Goal: Task Accomplishment & Management: Use online tool/utility

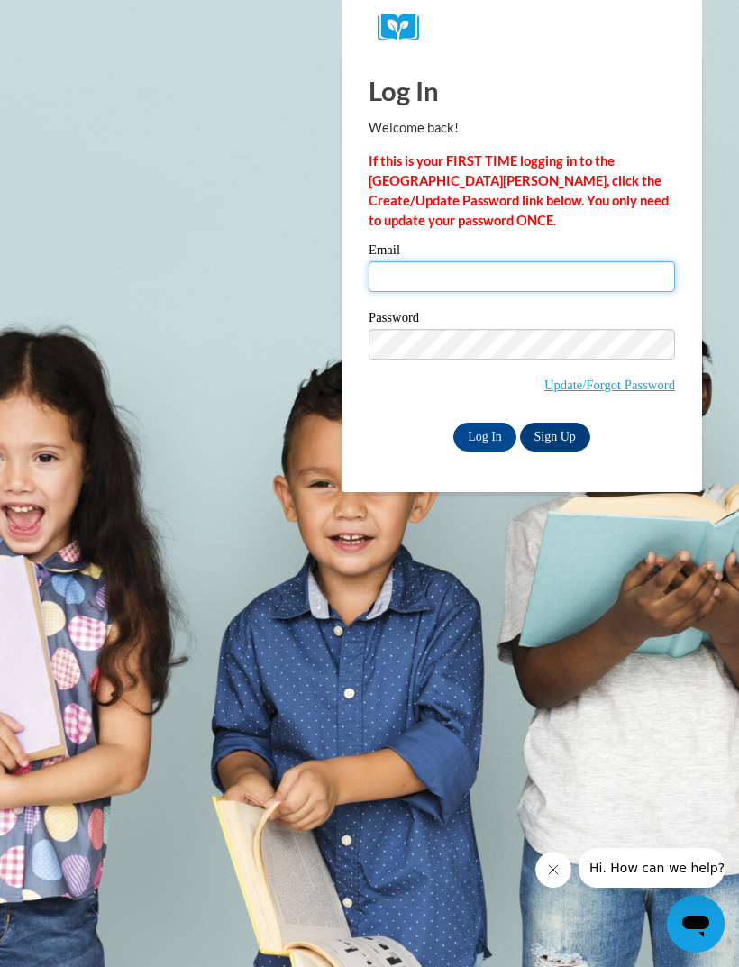
type input "tamiyagerne@gmail.com"
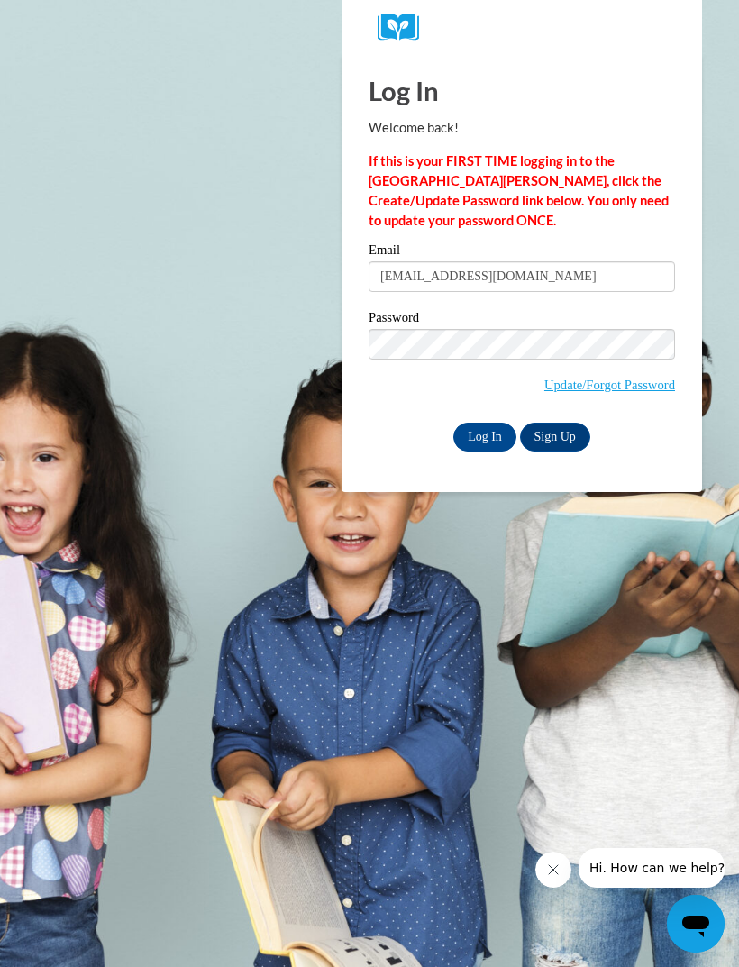
click at [485, 435] on input "Log In" at bounding box center [484, 436] width 63 height 29
click at [485, 440] on input "Log In" at bounding box center [484, 436] width 63 height 29
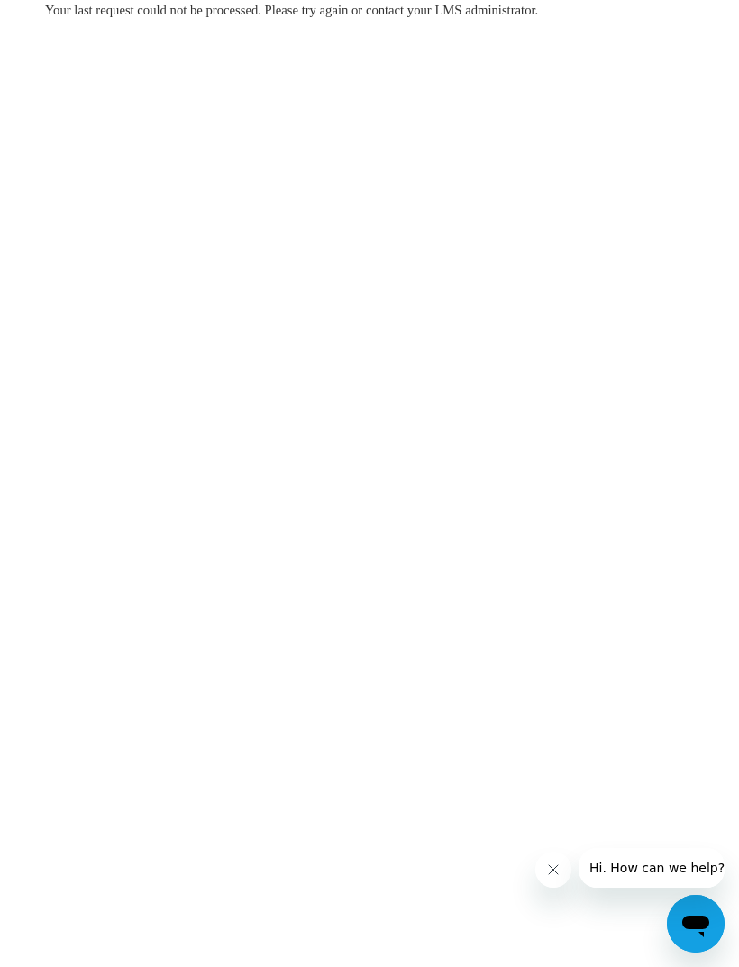
click at [563, 879] on button "Close message from company" at bounding box center [553, 869] width 36 height 36
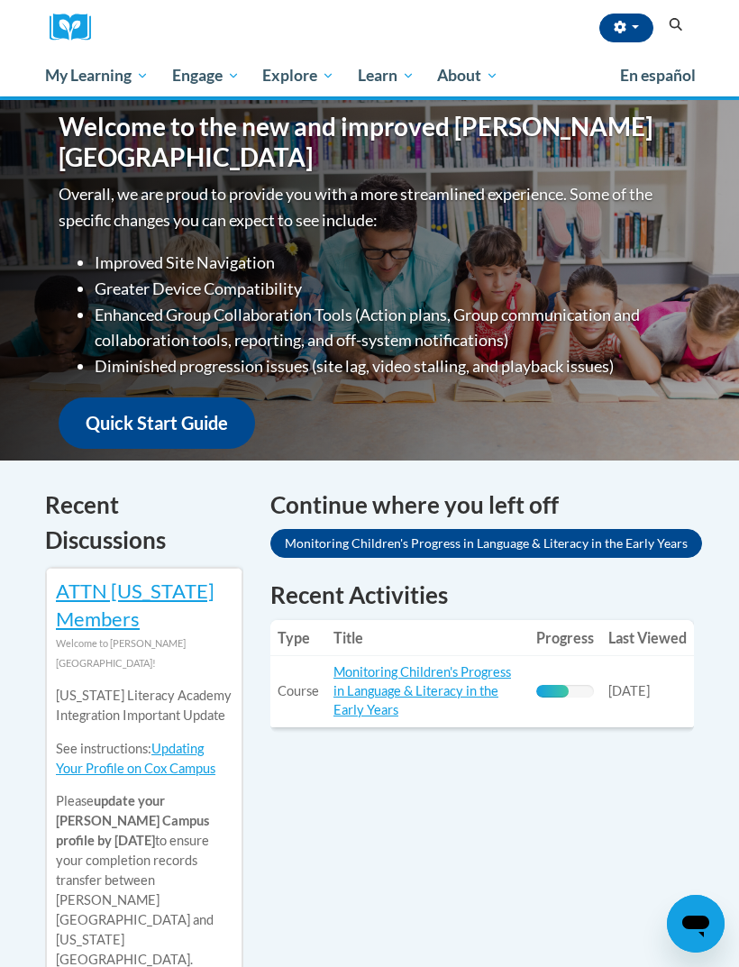
scroll to position [219, 0]
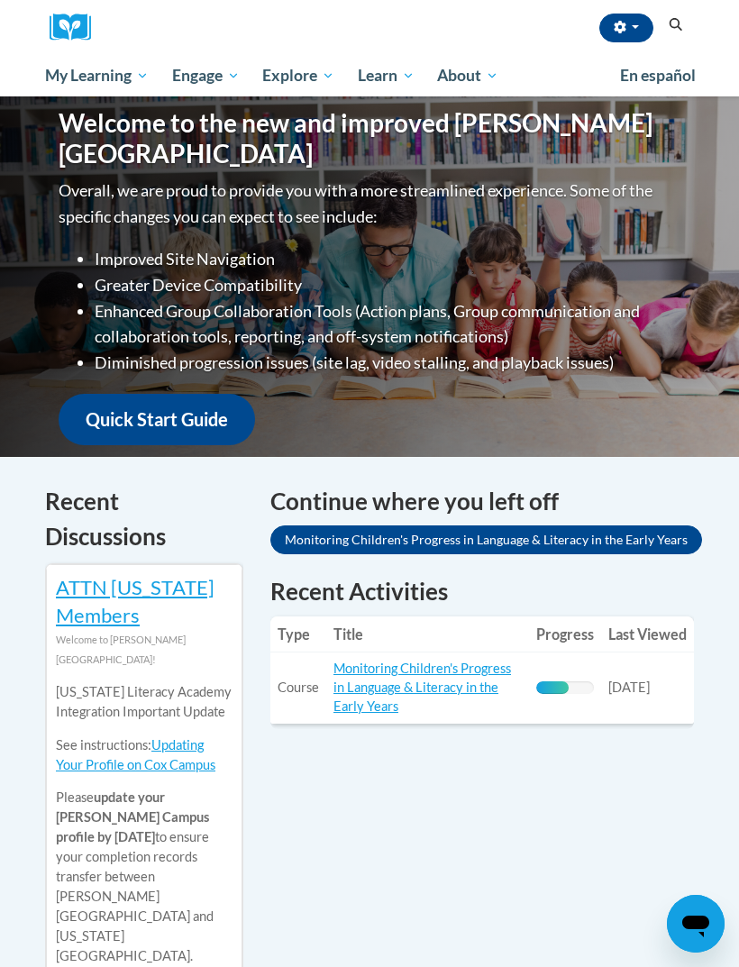
click at [410, 687] on link "Monitoring Children's Progress in Language & Literacy in the Early Years" at bounding box center [421, 686] width 177 height 53
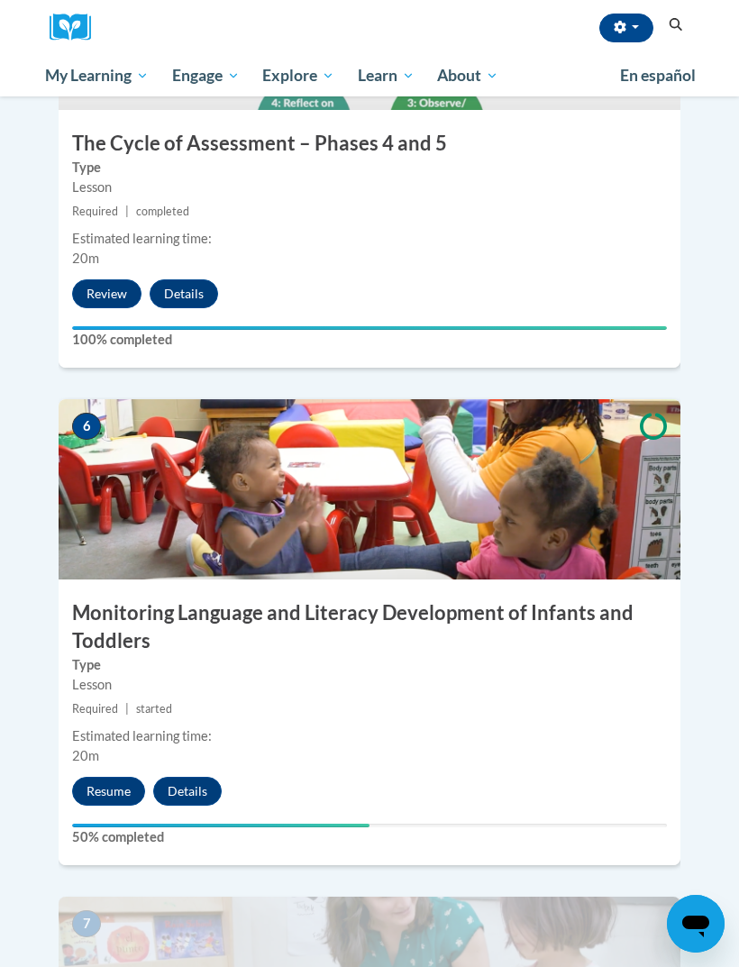
scroll to position [2590, 0]
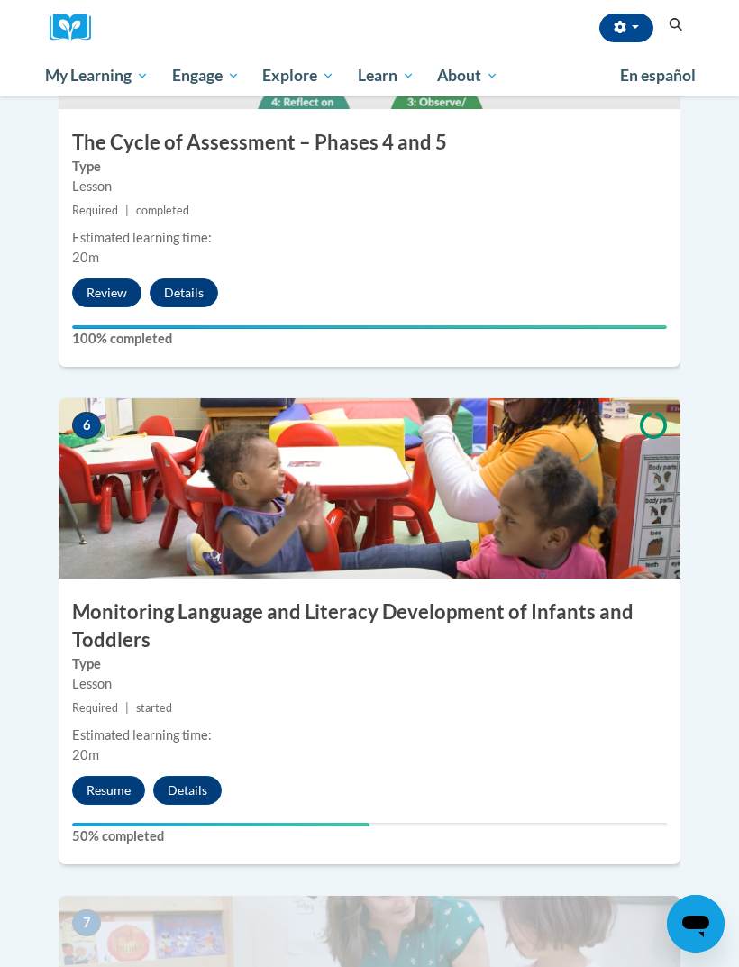
click at [116, 776] on button "Resume" at bounding box center [108, 790] width 73 height 29
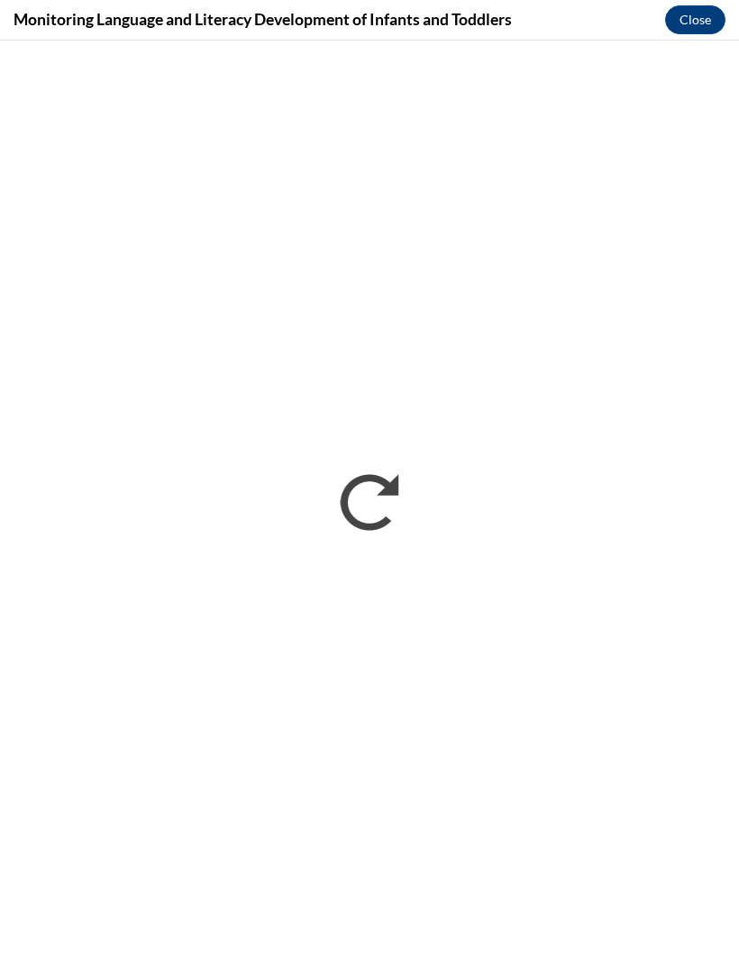
scroll to position [0, 0]
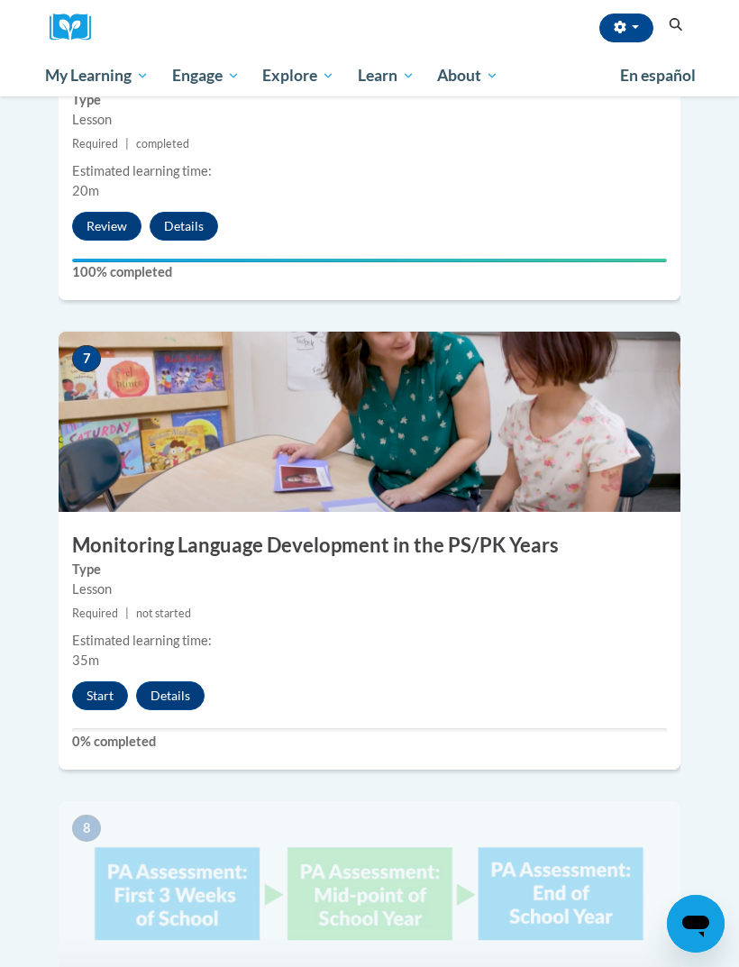
scroll to position [3153, 0]
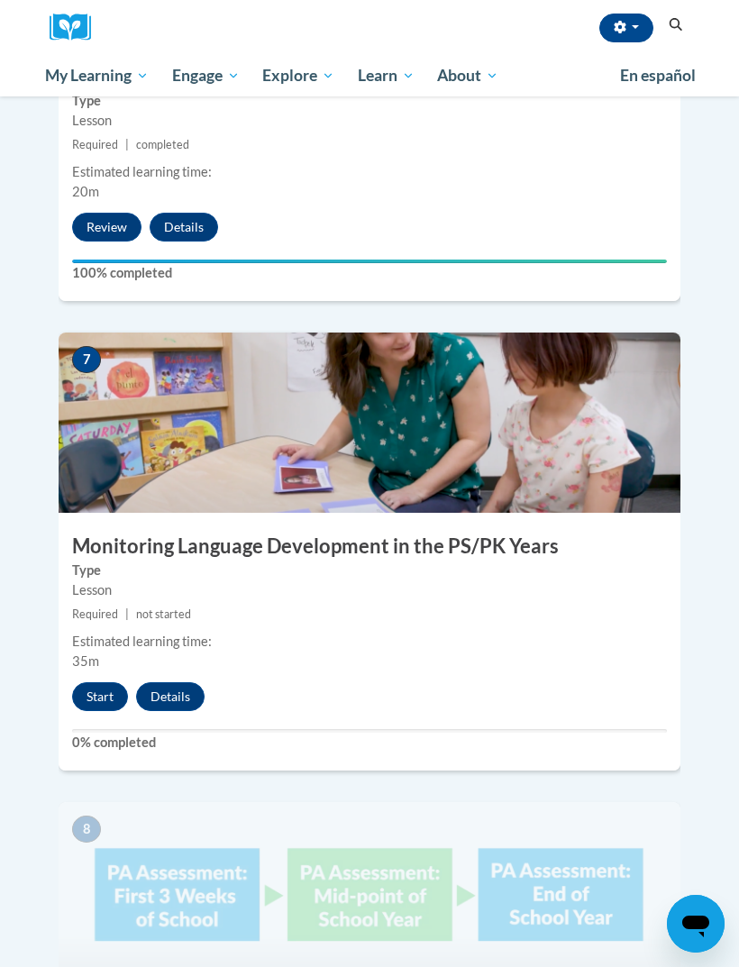
click at [104, 682] on button "Start" at bounding box center [100, 696] width 56 height 29
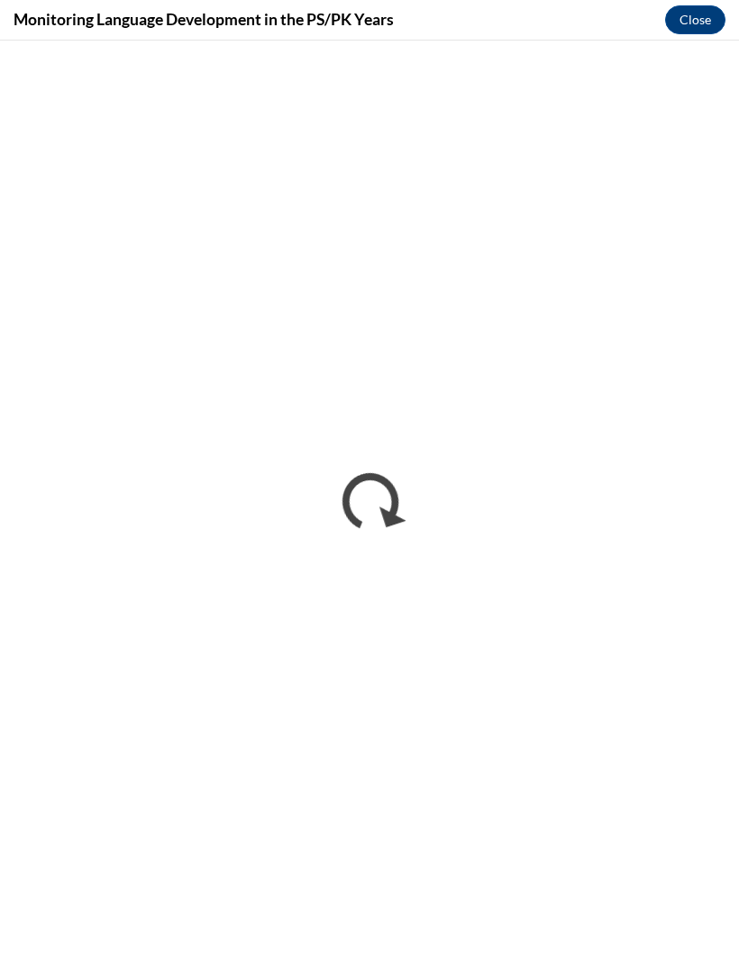
scroll to position [3210, 0]
